Goal: Task Accomplishment & Management: Manage account settings

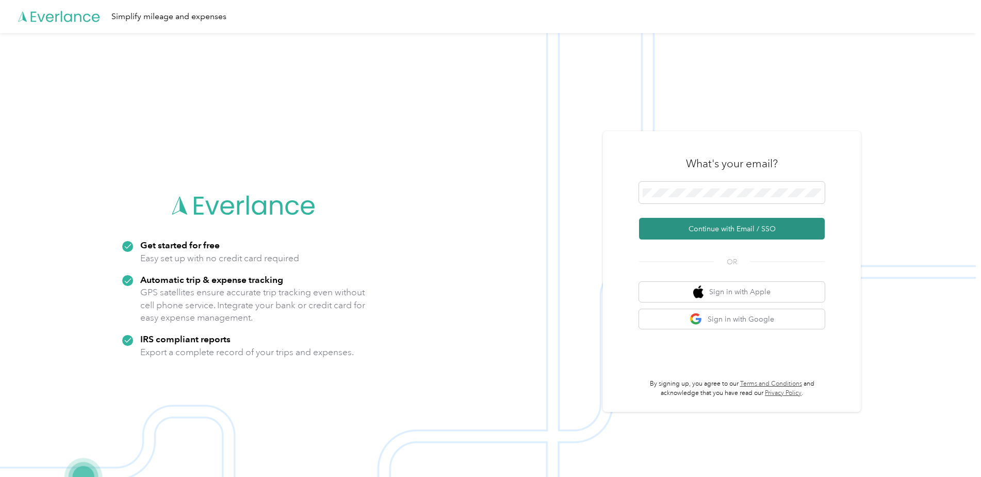
click at [704, 230] on button "Continue with Email / SSO" at bounding box center [732, 229] width 186 height 22
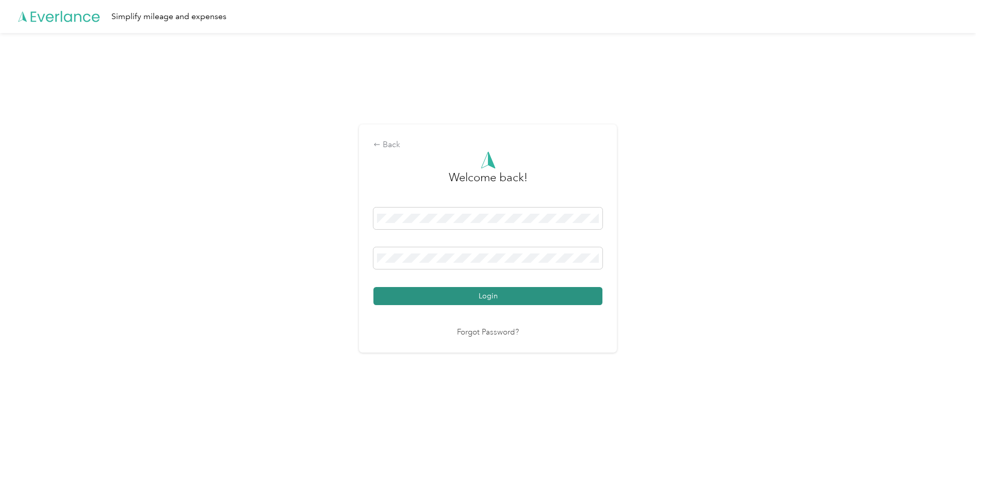
click at [449, 291] on button "Login" at bounding box center [487, 296] width 229 height 18
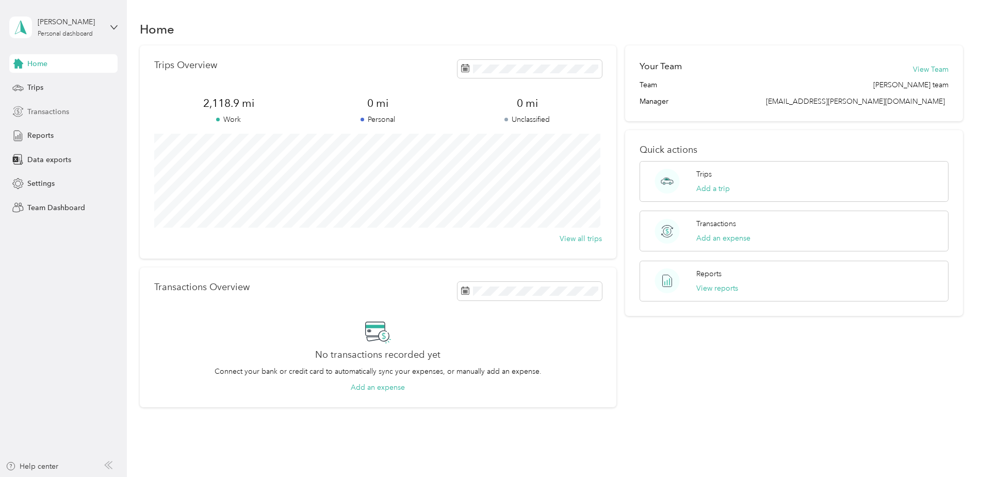
click at [60, 115] on span "Transactions" at bounding box center [48, 111] width 42 height 11
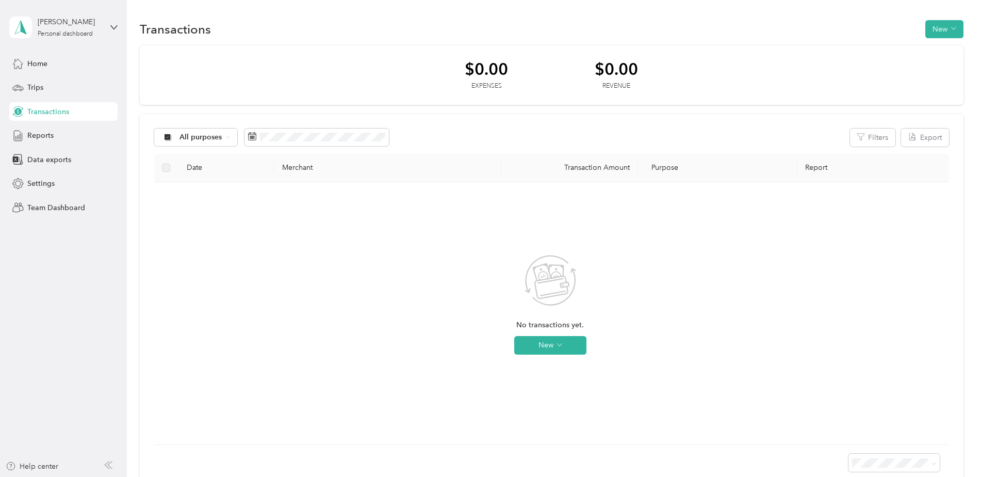
click at [37, 47] on div "[PERSON_NAME] Personal dashboard Home Trips Transactions Reports Data exports S…" at bounding box center [63, 108] width 108 height 217
click at [42, 59] on span "Home" at bounding box center [37, 63] width 20 height 11
